Goal: Task Accomplishment & Management: Manage account settings

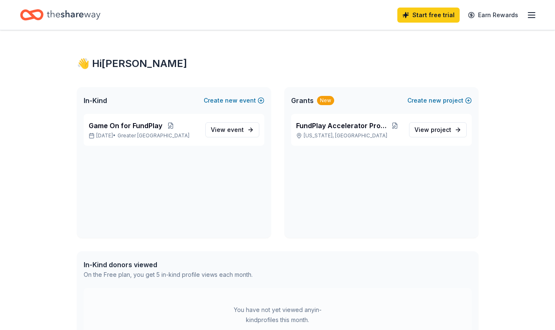
click at [318, 65] on div "👋 Hi Bailey" at bounding box center [278, 63] width 402 height 13
click at [233, 131] on span "event" at bounding box center [235, 129] width 17 height 7
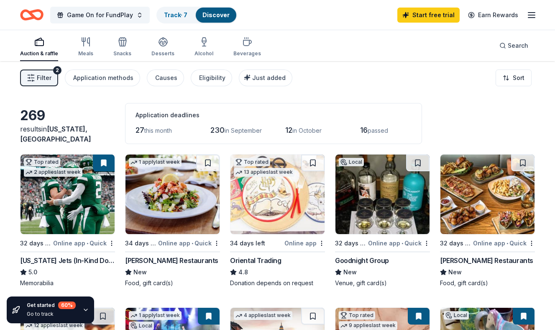
click at [483, 92] on div "Filter 2 Application methods Causes Eligibility Just added Sort" at bounding box center [277, 77] width 555 height 33
click at [398, 59] on div "Auction & raffle Meals Snacks Desserts Alcohol Beverages Search" at bounding box center [277, 45] width 515 height 31
click at [529, 18] on icon "button" at bounding box center [532, 15] width 10 height 10
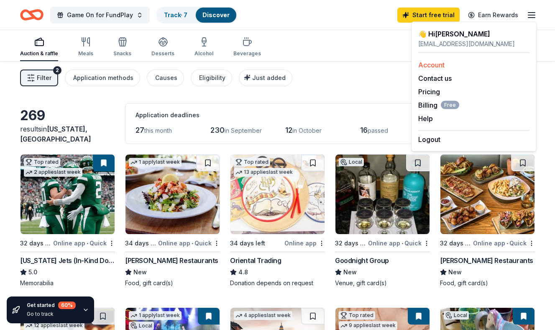
click at [434, 68] on link "Account" at bounding box center [431, 65] width 26 height 8
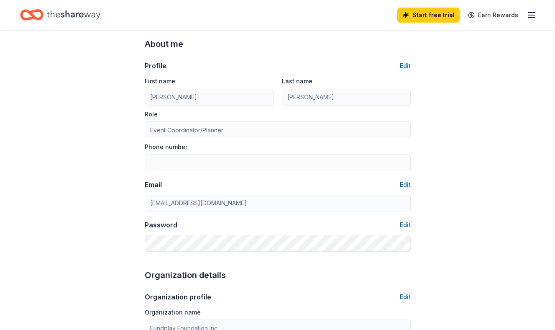
scroll to position [28, 0]
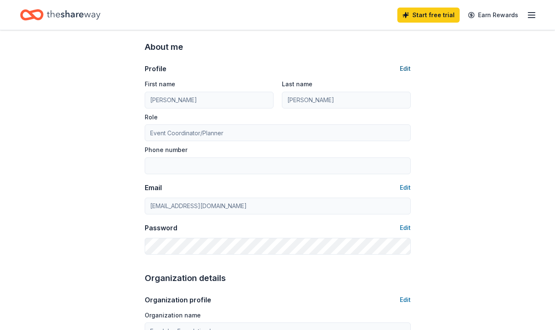
click at [406, 66] on button "Edit" at bounding box center [405, 69] width 11 height 10
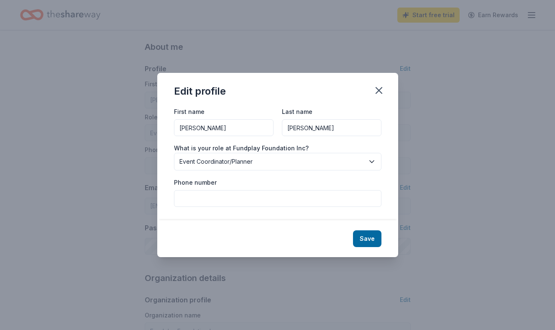
click at [274, 161] on span "Event Coordinator/Planner" at bounding box center [272, 162] width 185 height 10
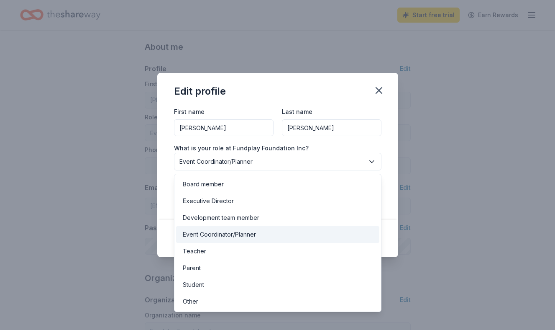
click at [384, 145] on div "First name Bailey Last name Holloway What is your role at Fundplay Foundation I…" at bounding box center [277, 162] width 241 height 113
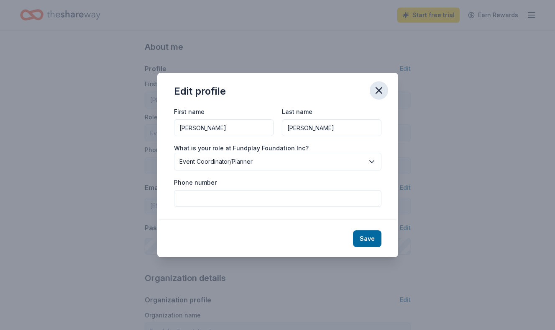
click at [382, 91] on icon "button" at bounding box center [379, 91] width 12 height 12
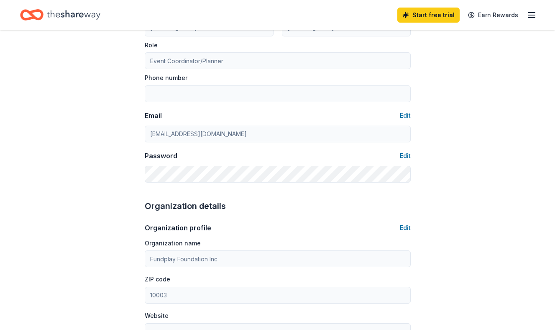
scroll to position [101, 0]
click at [405, 114] on button "Edit" at bounding box center [405, 115] width 11 height 10
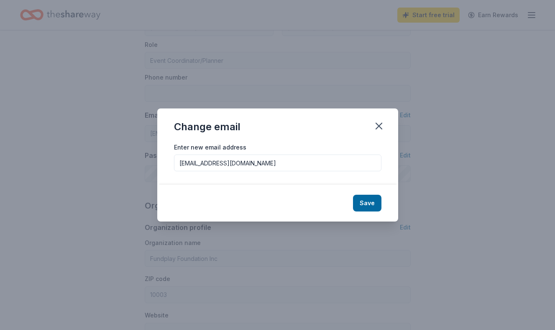
drag, startPoint x: 266, startPoint y: 165, endPoint x: 213, endPoint y: 165, distance: 53.1
click at [213, 165] on input "bholloway@leagueapps.com" at bounding box center [278, 162] width 208 height 17
type input "bholloway@fundplay.org"
click at [380, 204] on button "Save" at bounding box center [367, 203] width 28 height 17
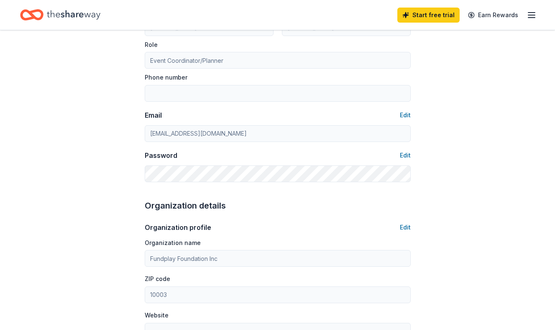
click at [488, 186] on div "Account About me Profile Edit First name Bailey Last name Holloway Role Event C…" at bounding box center [277, 302] width 555 height 747
type input "bholloway@fundplay.org"
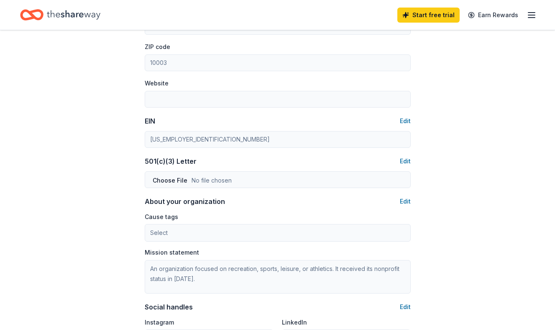
scroll to position [198, 0]
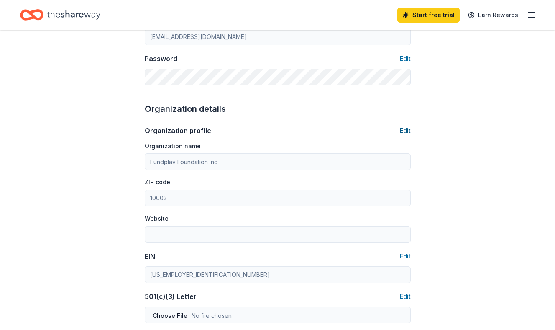
click at [405, 131] on button "Edit" at bounding box center [405, 131] width 11 height 10
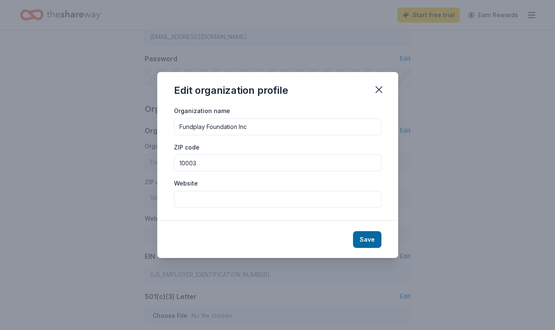
click at [238, 191] on input "Website" at bounding box center [278, 199] width 208 height 17
paste input "https://fundplay.org/"
type input "https://fundplay.org/"
click at [367, 237] on button "Save" at bounding box center [367, 239] width 28 height 17
type input "[URL][DOMAIN_NAME]"
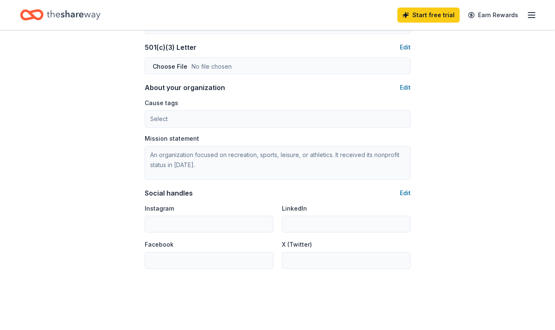
scroll to position [451, 0]
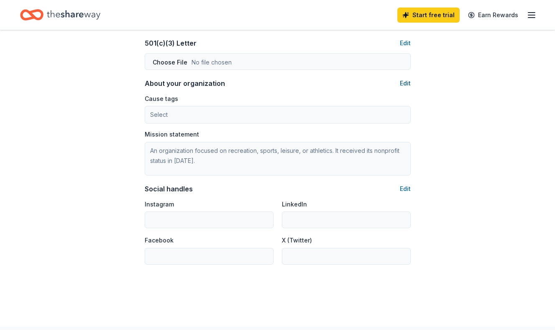
click at [407, 82] on button "Edit" at bounding box center [405, 83] width 11 height 10
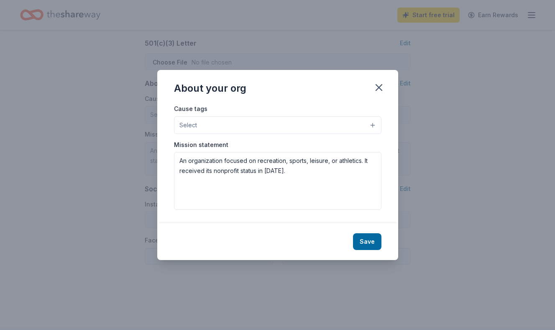
click at [267, 118] on button "Select" at bounding box center [278, 125] width 208 height 18
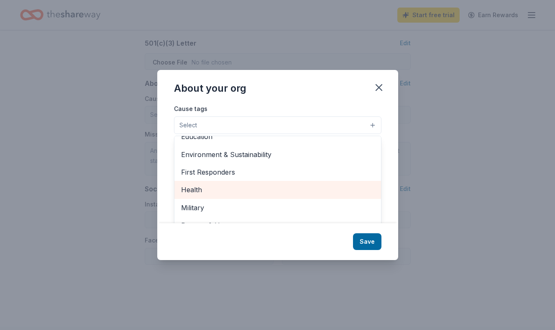
scroll to position [0, 0]
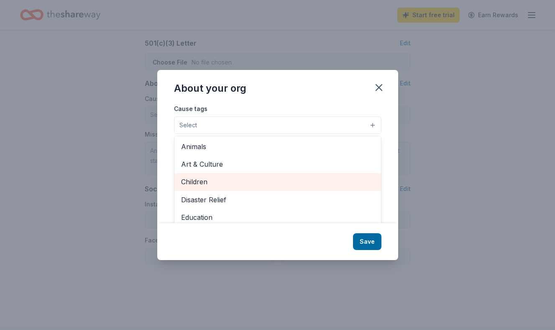
click at [222, 184] on span "Children" at bounding box center [277, 181] width 193 height 11
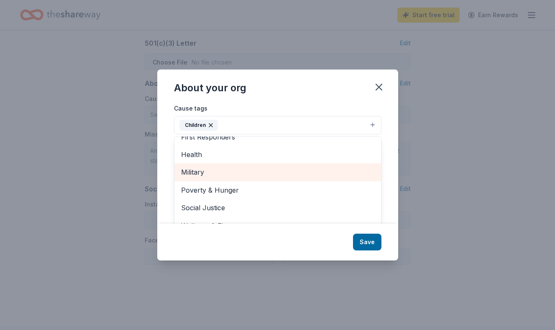
scroll to position [13, 0]
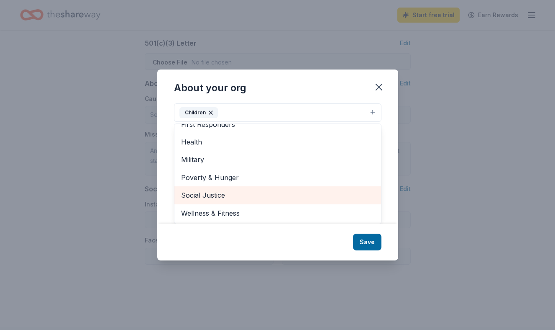
click at [254, 193] on span "Social Justice" at bounding box center [277, 195] width 193 height 11
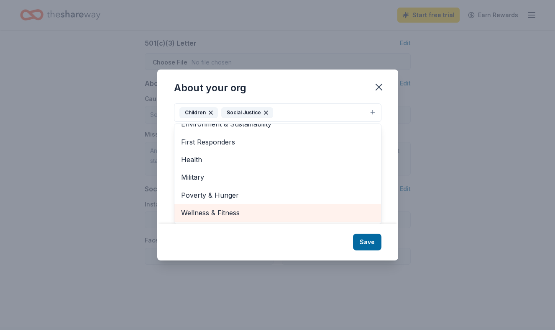
click at [247, 216] on span "Wellness & Fitness" at bounding box center [277, 212] width 193 height 11
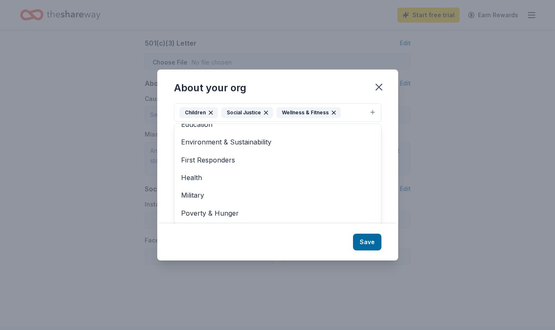
click at [367, 241] on div "About your org Cause tags Children Social Justice Wellness & Fitness Animals Ar…" at bounding box center [277, 164] width 241 height 191
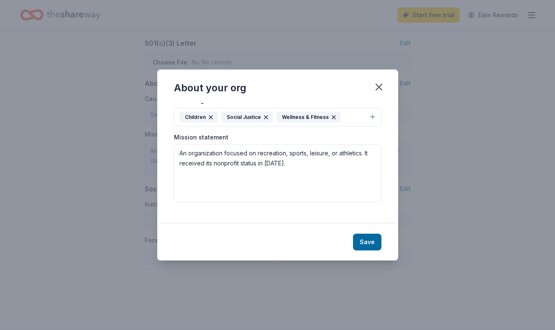
scroll to position [0, 0]
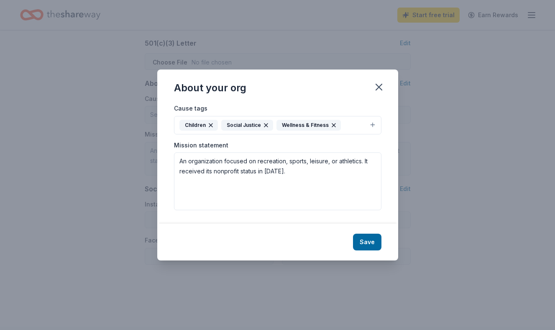
click at [367, 241] on button "Save" at bounding box center [367, 242] width 28 height 17
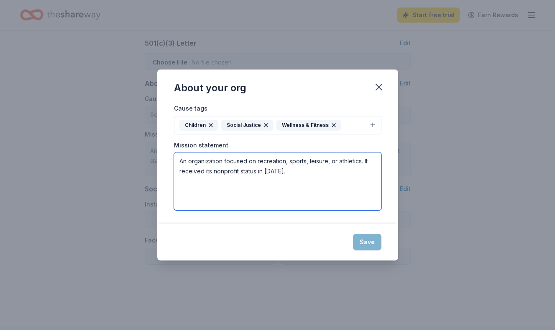
click at [291, 171] on textarea "An organization focused on recreation, sports, leisure, or athletics. It receiv…" at bounding box center [278, 181] width 208 height 58
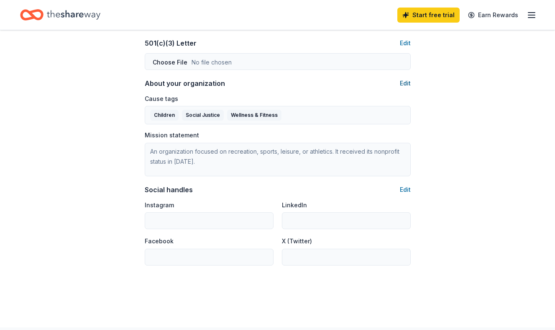
click at [406, 83] on button "Edit" at bounding box center [405, 83] width 11 height 10
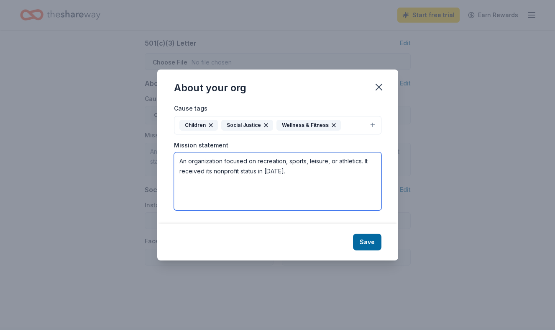
click at [367, 187] on textarea "An organization focused on recreation, sports, leisure, or athletics. It receiv…" at bounding box center [278, 181] width 208 height 58
paste textarea "We equalize the playing field for youth sports"
paste textarea "Building operational capacity for youth sports nonprofits in underserved commun…"
click at [317, 160] on textarea "We equalize the playing field for youth sports by Building operational capacity…" at bounding box center [278, 181] width 208 height 58
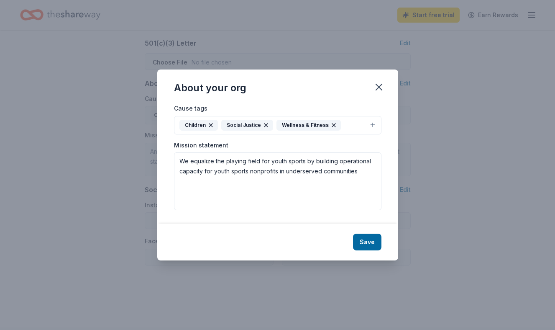
click at [340, 228] on div "Save" at bounding box center [277, 241] width 241 height 37
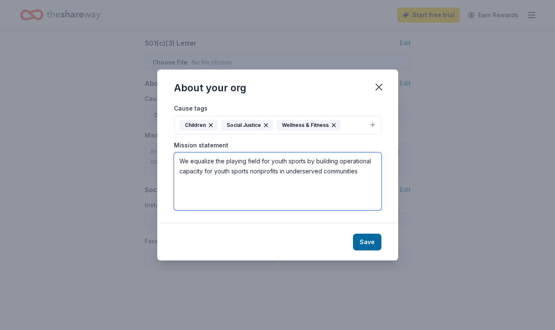
click at [364, 175] on textarea "We equalize the playing field for youth sports by building operational capacity…" at bounding box center [278, 181] width 208 height 58
type textarea "We equalize the playing field for youth sports by building operational capacity…"
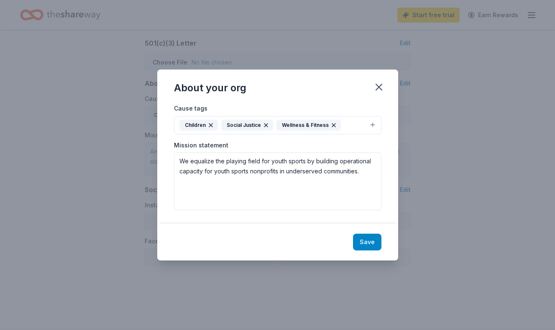
click at [361, 239] on button "Save" at bounding box center [367, 242] width 28 height 17
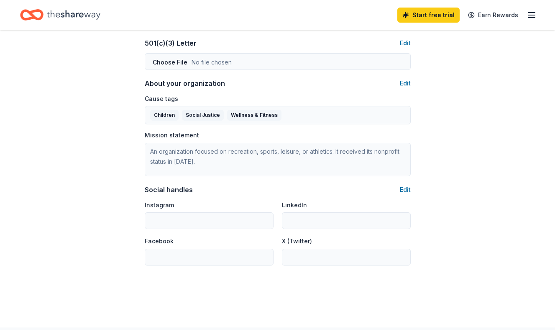
click at [406, 188] on button "Edit" at bounding box center [405, 190] width 11 height 10
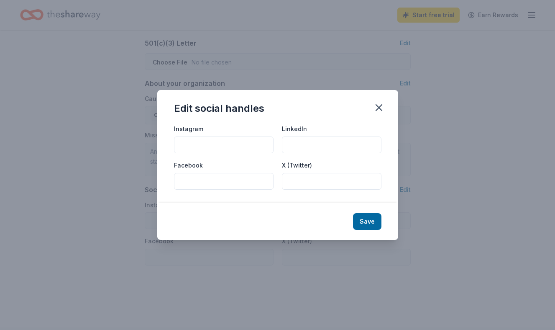
click at [216, 141] on input "Instagram" at bounding box center [224, 144] width 100 height 17
paste input "https://www.instagram.com/fundplayfoundation/"
type input "https://www.instagram.com/fundplayfoundation/"
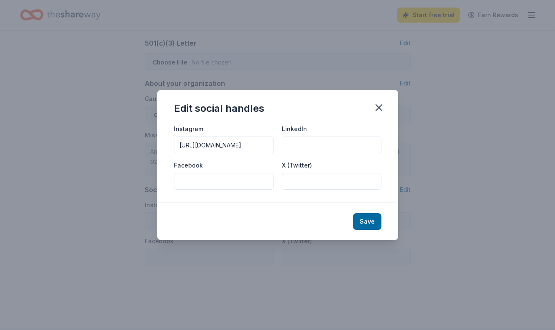
click at [331, 139] on input "LinkedIn" at bounding box center [332, 144] width 100 height 17
paste input "https://www.linkedin.com/company/fundplay-foundation/?viewAsMember=true"
type input "https://www.linkedin.com/company/fundplay-foundation/?viewAsMember=true"
click at [362, 214] on button "Save" at bounding box center [367, 221] width 28 height 17
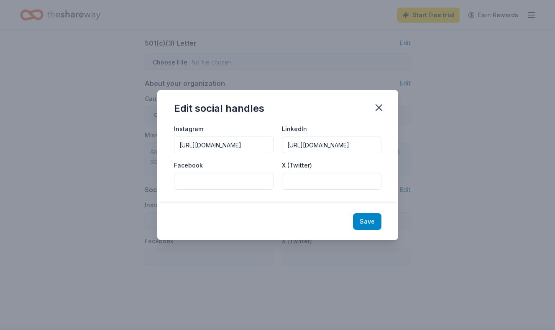
scroll to position [0, 0]
type input "https://www.instagram.com/fundplayfoundation/"
type input "https://www.linkedin.com/company/fundplay-foundation/?viewAsMember=true"
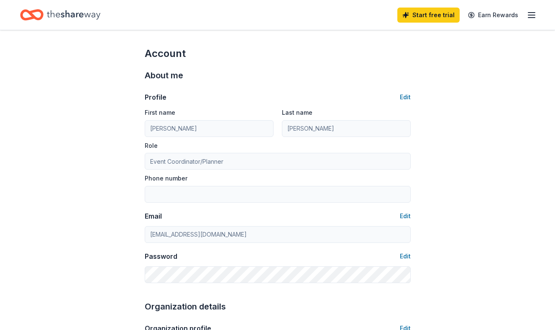
click at [44, 27] on div "Start free trial Earn Rewards" at bounding box center [277, 15] width 555 height 30
click at [55, 12] on icon "Home" at bounding box center [74, 14] width 54 height 17
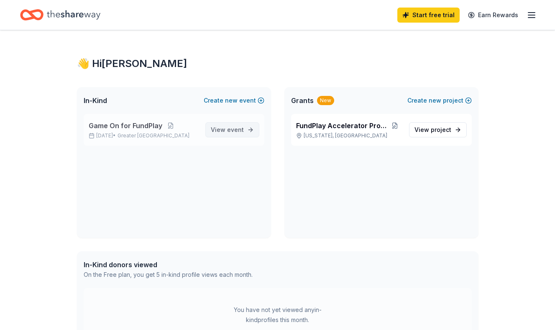
click at [233, 132] on span "event" at bounding box center [235, 129] width 17 height 7
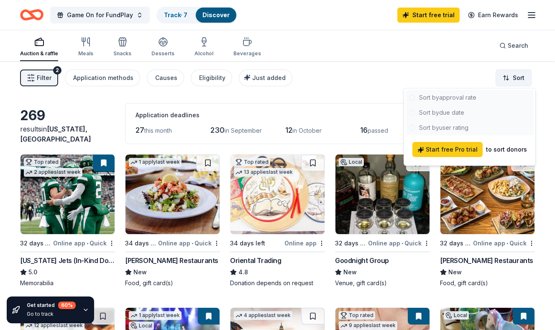
click at [515, 80] on html "Game On for FundPlay Track · 7 Discover Start free trial Earn Rewards Auction &…" at bounding box center [277, 165] width 555 height 330
click at [360, 85] on html "Game On for FundPlay Track · 7 Discover Start free trial Earn Rewards Auction &…" at bounding box center [277, 165] width 555 height 330
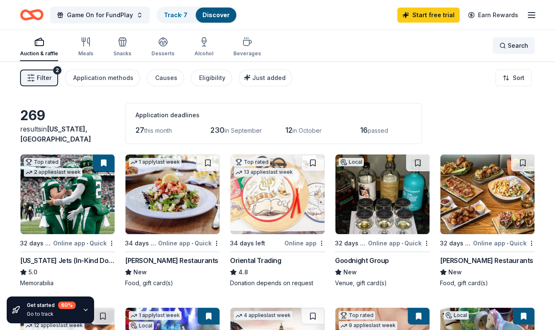
click at [516, 49] on span "Search" at bounding box center [518, 46] width 21 height 10
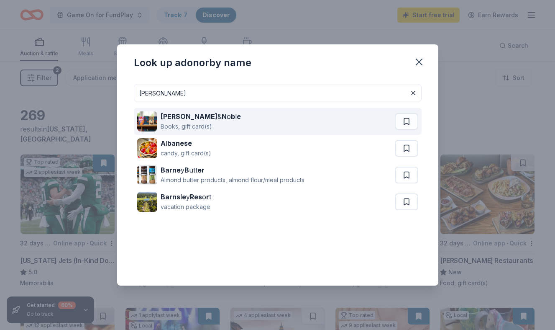
type input "barnes"
click at [216, 125] on div "Barnes & N o b l e Books, gift card(s)" at bounding box center [266, 121] width 258 height 27
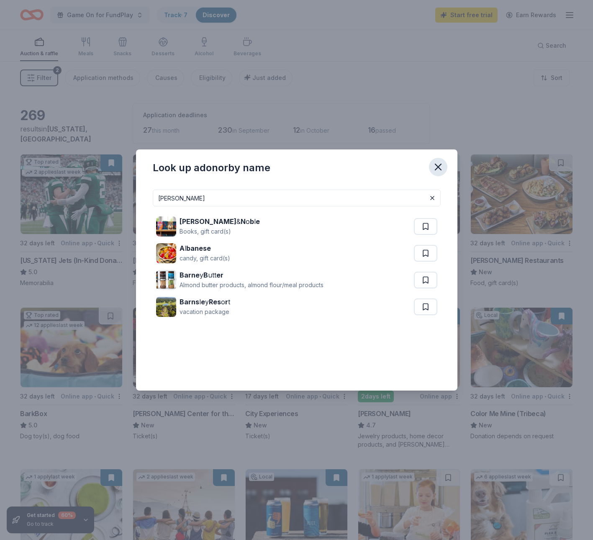
click at [440, 167] on icon "button" at bounding box center [438, 167] width 12 height 12
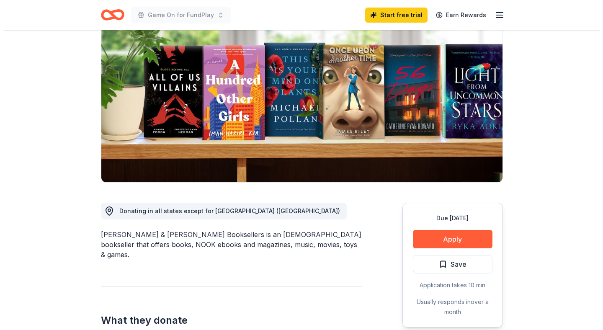
scroll to position [80, 0]
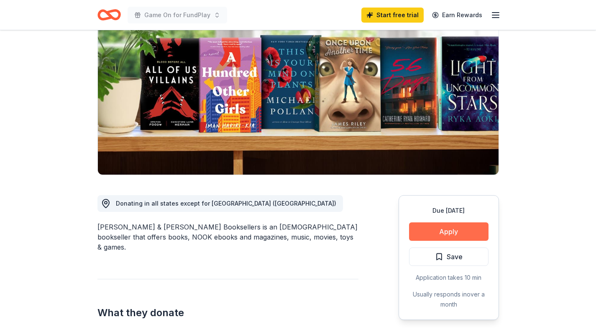
click at [453, 229] on button "Apply" at bounding box center [449, 231] width 80 height 18
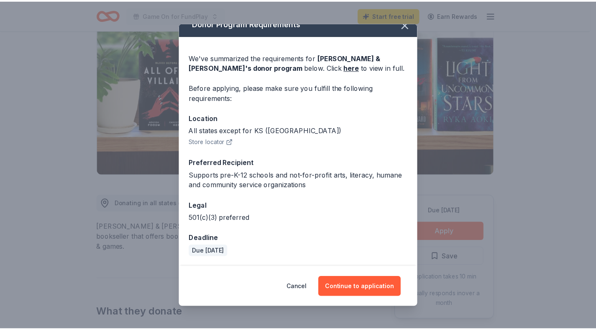
scroll to position [10, 0]
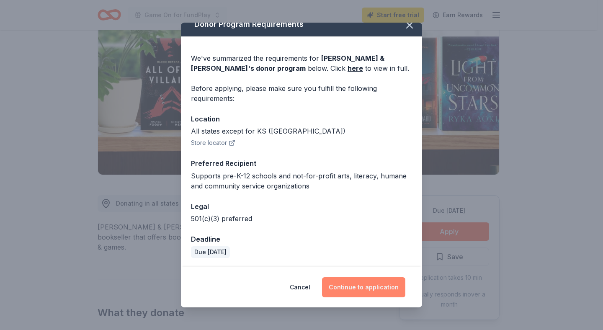
click at [372, 289] on button "Continue to application" at bounding box center [363, 287] width 83 height 20
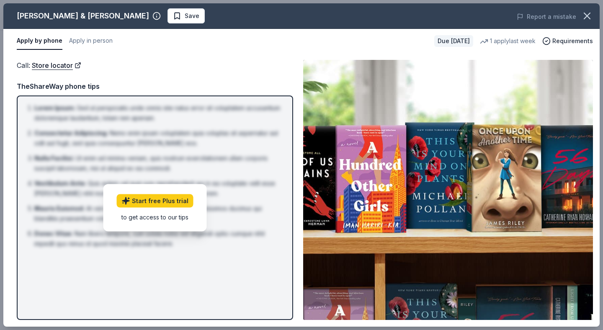
click at [145, 67] on div "Call : Store locator" at bounding box center [155, 65] width 276 height 11
click at [267, 72] on div "Call : Store locator TheShareWay phone tips Lorem Ipsum : Sed ut perspiciatis u…" at bounding box center [155, 190] width 276 height 260
click at [104, 41] on button "Apply in person" at bounding box center [91, 41] width 44 height 18
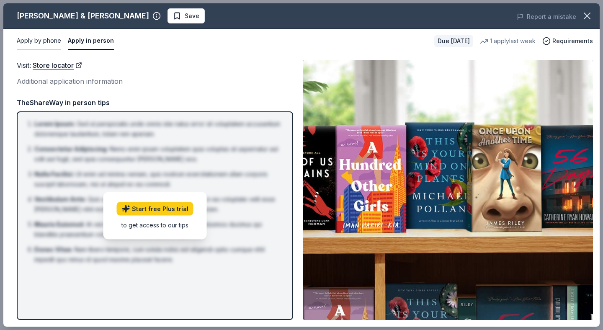
click at [45, 42] on button "Apply by phone" at bounding box center [39, 41] width 44 height 18
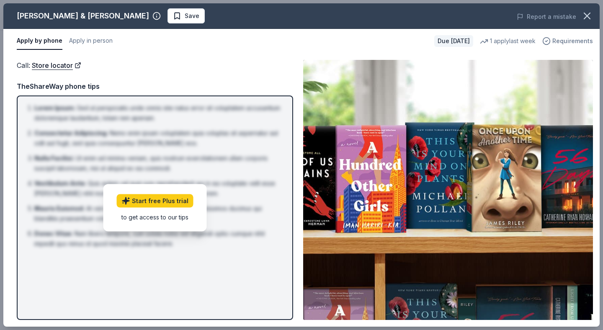
click at [555, 44] on span "Requirements" at bounding box center [572, 41] width 41 height 10
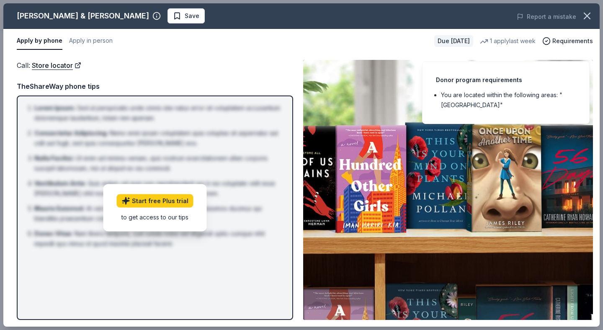
click at [546, 90] on li "You are located within the following areas: "USA"" at bounding box center [508, 100] width 135 height 20
click at [555, 15] on icon "button" at bounding box center [587, 16] width 12 height 12
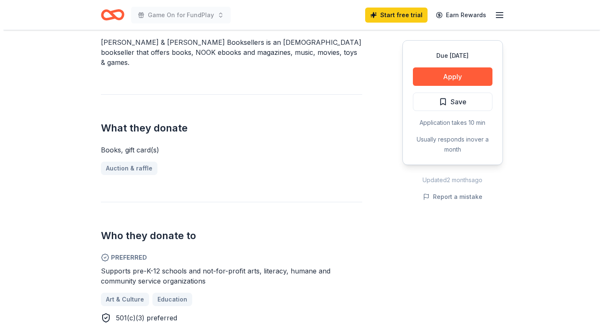
scroll to position [262, 0]
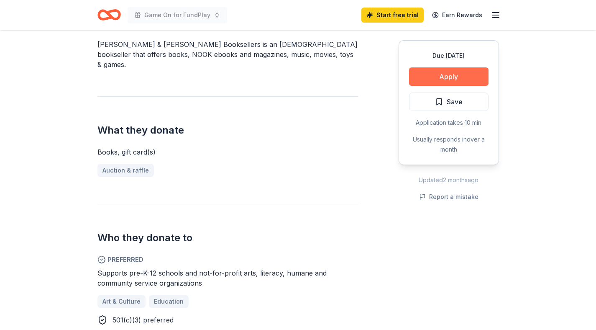
click at [434, 83] on button "Apply" at bounding box center [449, 76] width 80 height 18
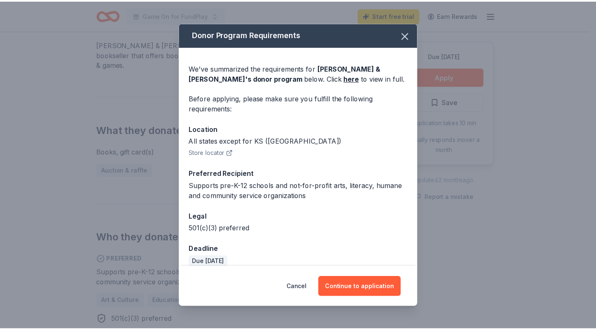
scroll to position [11, 0]
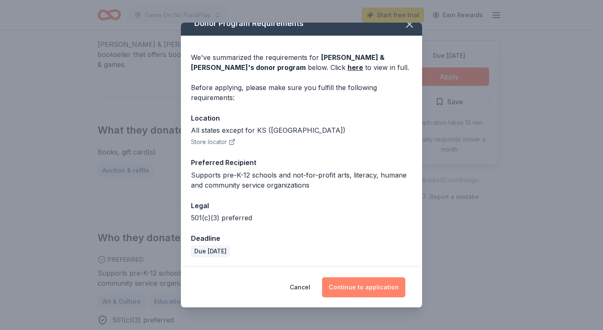
click at [366, 290] on button "Continue to application" at bounding box center [363, 287] width 83 height 20
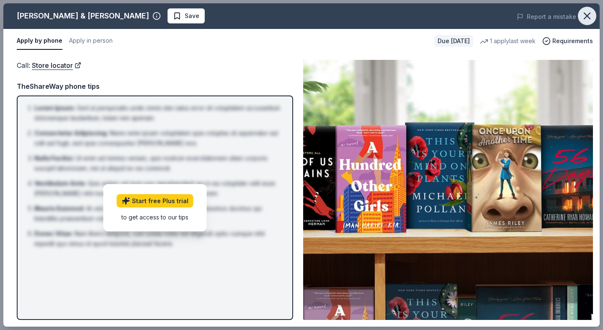
click at [555, 16] on icon "button" at bounding box center [587, 16] width 6 height 6
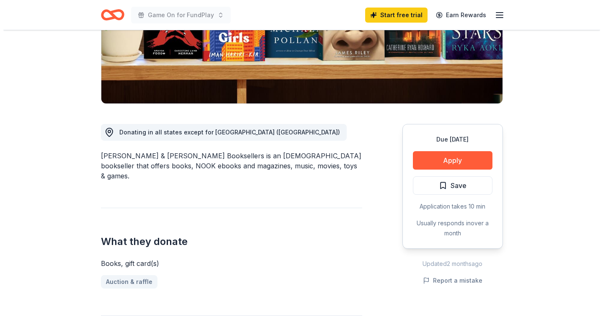
scroll to position [0, 0]
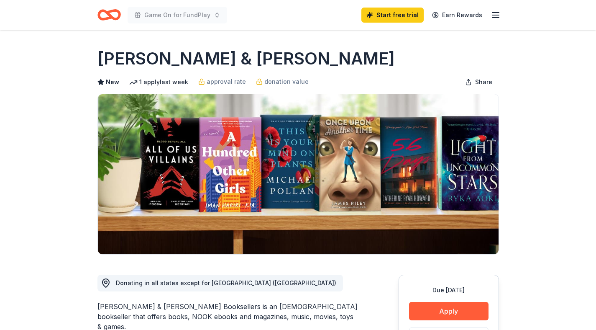
click at [100, 13] on icon "Home" at bounding box center [105, 14] width 13 height 8
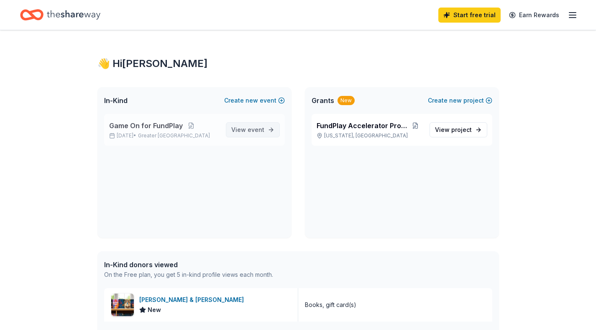
click at [255, 133] on span "event" at bounding box center [256, 129] width 17 height 7
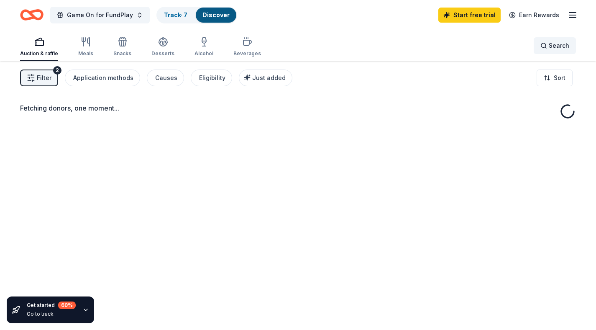
click at [555, 50] on span "Search" at bounding box center [559, 46] width 21 height 10
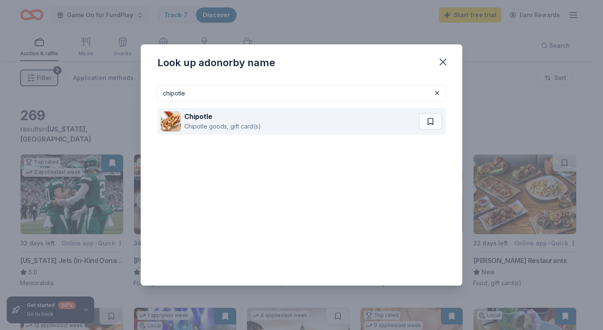
click at [240, 124] on div "Chipotle goods, gift card(s)" at bounding box center [222, 126] width 77 height 10
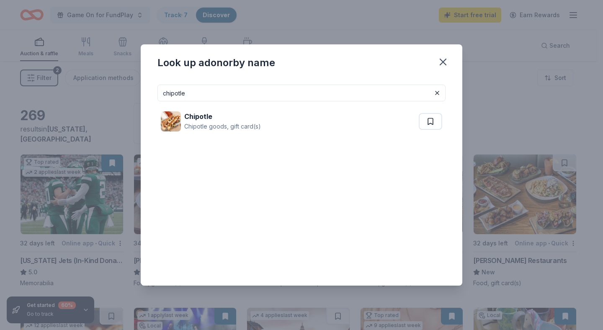
click at [195, 93] on input "chipotle" at bounding box center [301, 93] width 288 height 17
paste input "Bass Pro Shops"
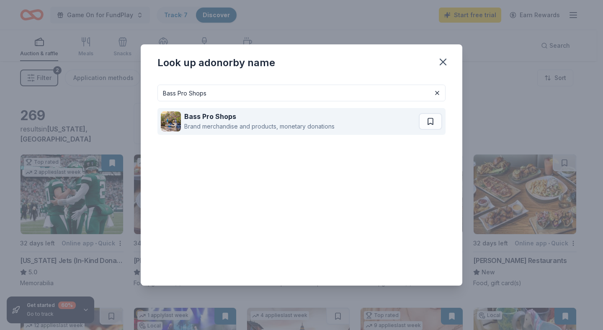
click at [303, 115] on div "Bass Pro Shops" at bounding box center [259, 116] width 150 height 10
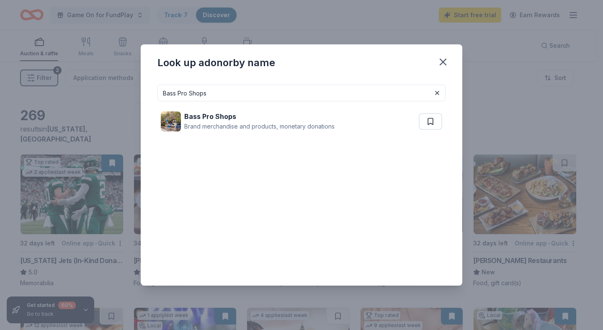
click at [261, 92] on input "Bass Pro Shops" at bounding box center [301, 93] width 288 height 17
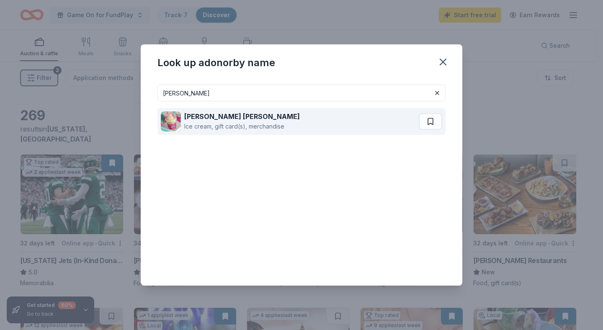
click at [271, 118] on div "Baskin Robbins" at bounding box center [241, 116] width 115 height 10
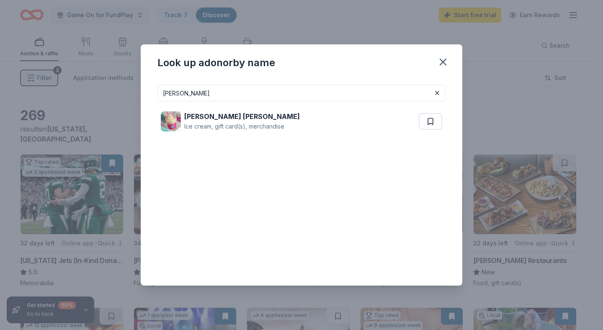
click at [261, 93] on input "baskin rob" at bounding box center [301, 93] width 288 height 17
paste input "BarkBox"
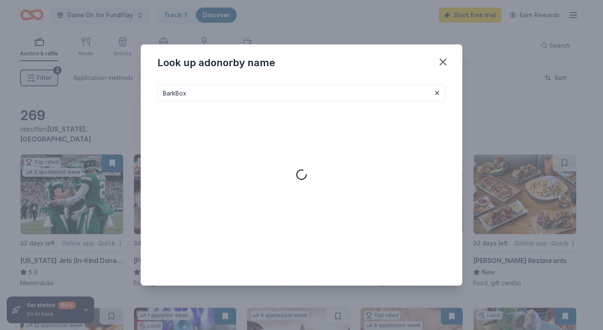
type input "BarkBox"
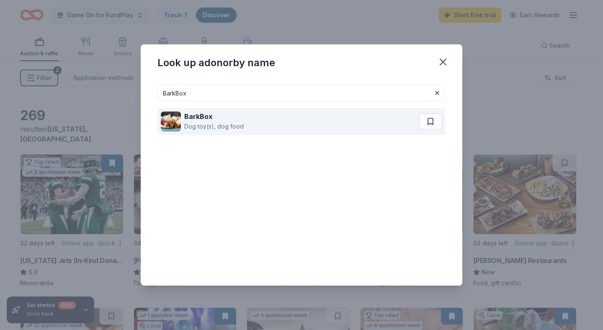
click at [265, 123] on div "BarkBox Dog toy(s), dog food" at bounding box center [290, 121] width 258 height 27
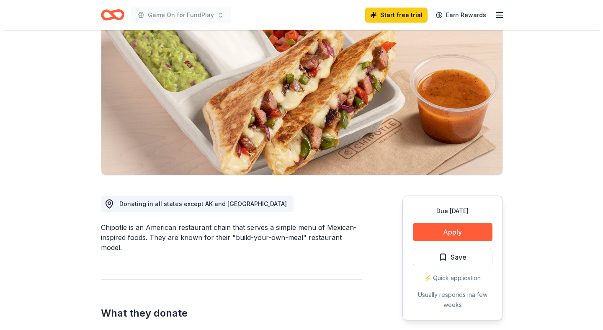
scroll to position [83, 0]
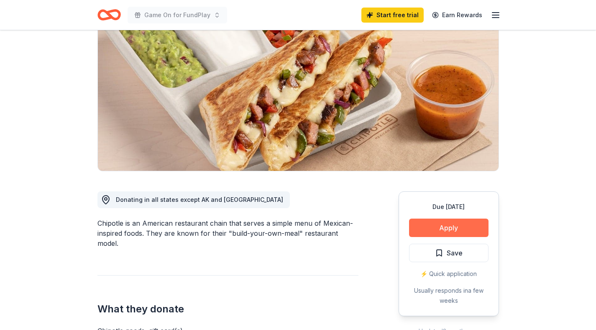
click at [449, 221] on button "Apply" at bounding box center [449, 227] width 80 height 18
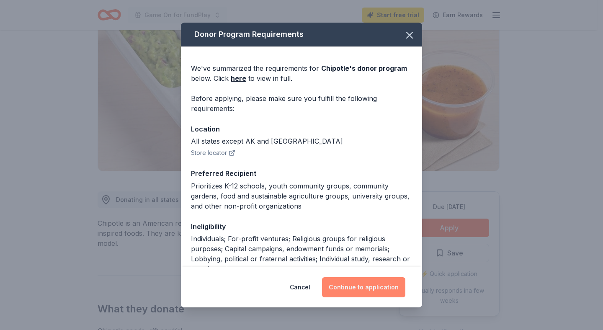
click at [370, 293] on button "Continue to application" at bounding box center [363, 287] width 83 height 20
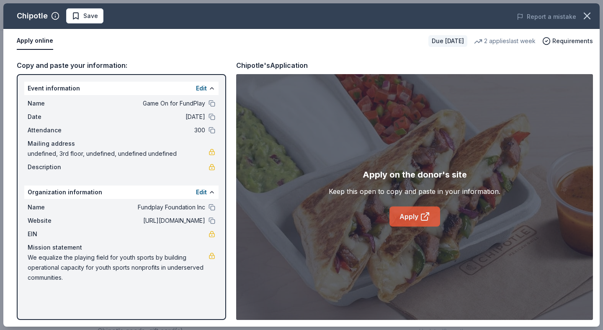
click at [416, 218] on link "Apply" at bounding box center [414, 216] width 51 height 20
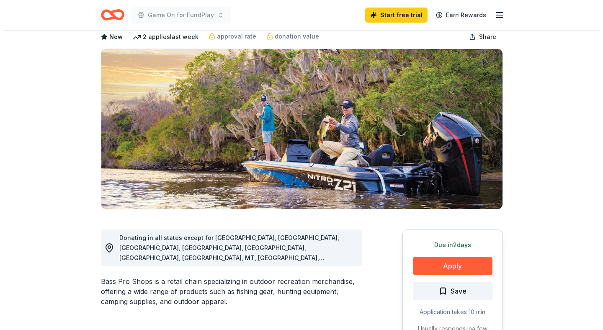
scroll to position [46, 0]
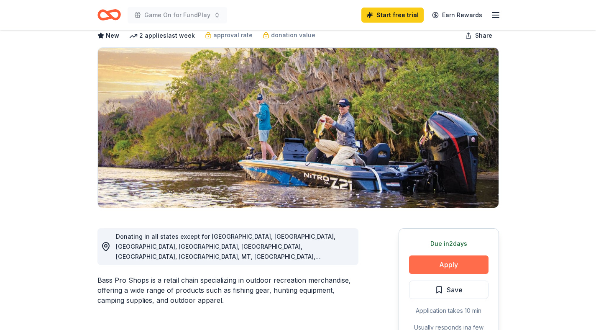
click at [427, 265] on button "Apply" at bounding box center [449, 264] width 80 height 18
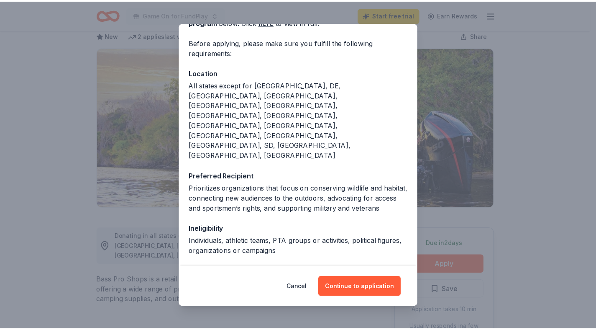
scroll to position [0, 0]
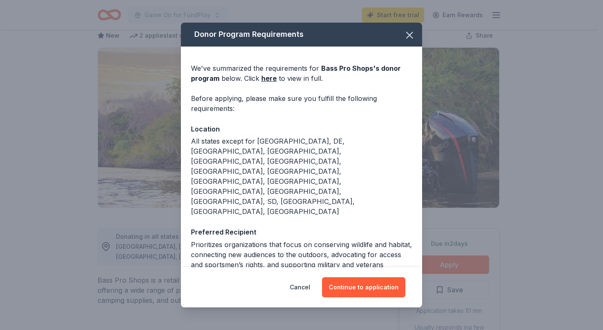
click at [297, 226] on div "Preferred Recipient" at bounding box center [301, 231] width 221 height 11
click at [400, 34] on button "button" at bounding box center [409, 35] width 18 height 18
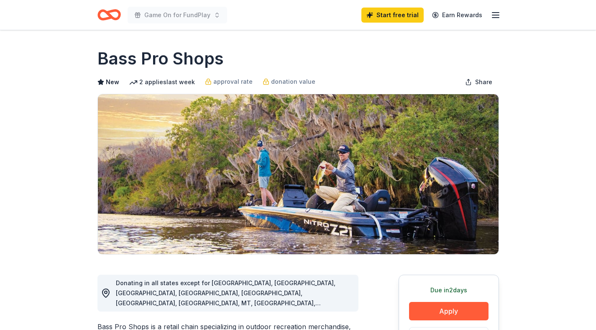
click at [103, 21] on icon "Home" at bounding box center [109, 15] width 23 height 20
click at [106, 12] on icon "Home" at bounding box center [112, 14] width 13 height 8
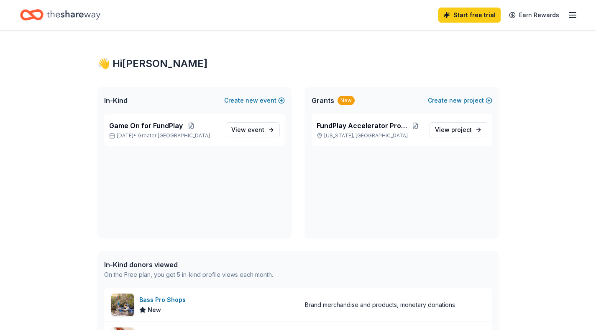
click at [573, 18] on line "button" at bounding box center [573, 18] width 7 height 0
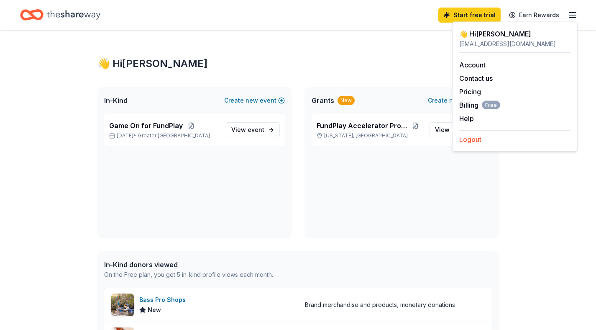
click at [475, 137] on button "Logout" at bounding box center [470, 139] width 22 height 10
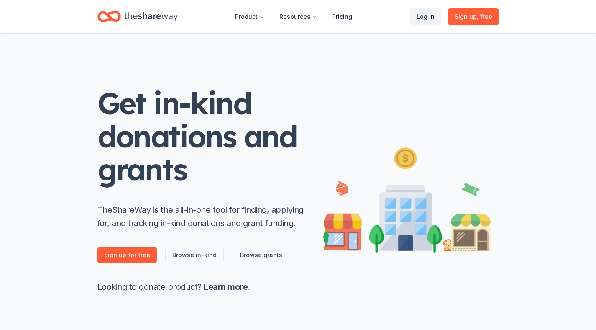
click at [430, 18] on link "Log in" at bounding box center [425, 16] width 31 height 17
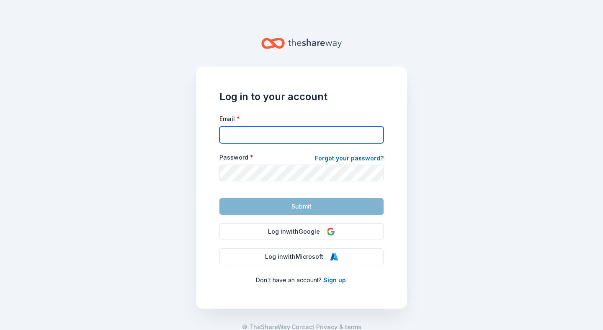
click at [249, 134] on input "Email *" at bounding box center [301, 134] width 164 height 17
type input "jcooper@fundplay.org"
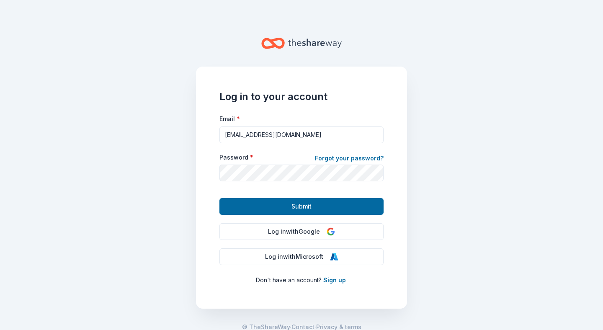
click at [432, 182] on main "Log in to your account Email * jcooper@fundplay.org Password * Forgot your pass…" at bounding box center [301, 165] width 603 height 330
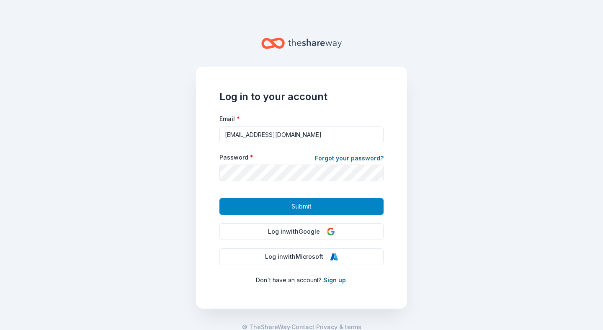
click at [331, 200] on button "Submit" at bounding box center [301, 206] width 164 height 17
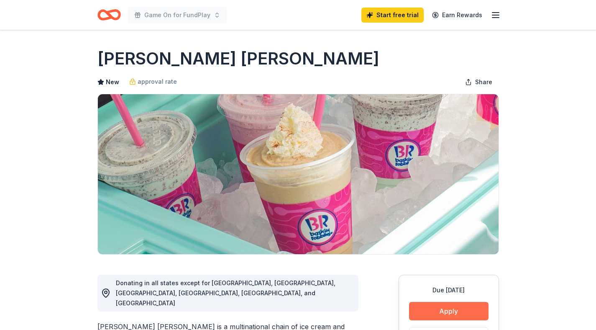
click at [422, 311] on button "Apply" at bounding box center [449, 311] width 80 height 18
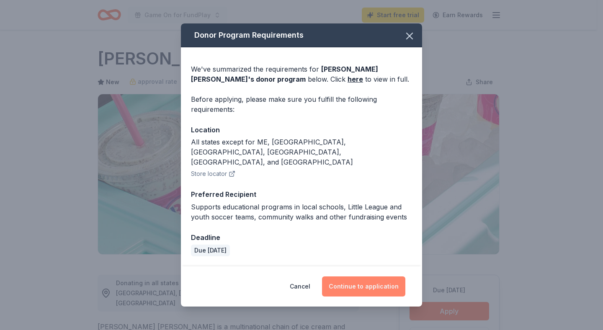
click at [357, 276] on button "Continue to application" at bounding box center [363, 286] width 83 height 20
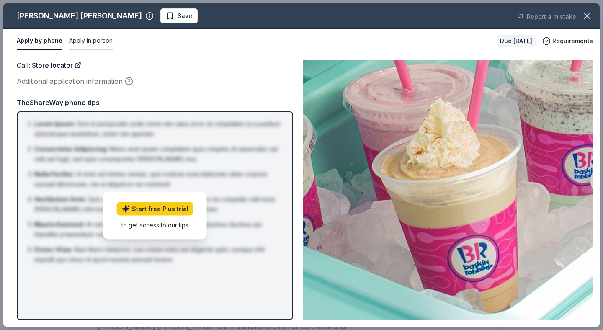
click at [82, 44] on button "Apply in person" at bounding box center [91, 41] width 44 height 18
click at [31, 40] on button "Apply by phone" at bounding box center [39, 41] width 44 height 18
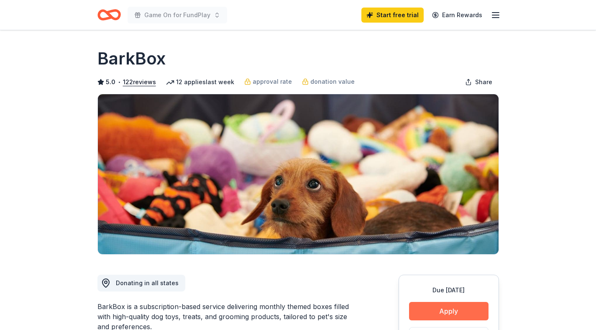
click at [434, 311] on button "Apply" at bounding box center [449, 311] width 80 height 18
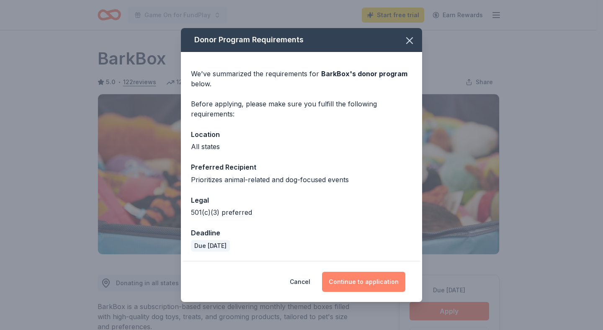
click at [389, 287] on button "Continue to application" at bounding box center [363, 282] width 83 height 20
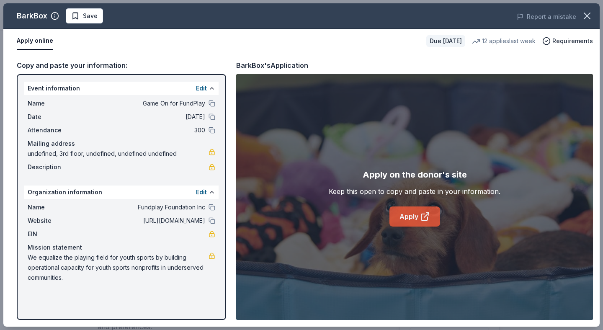
click at [416, 222] on link "Apply" at bounding box center [414, 216] width 51 height 20
